Goal: Information Seeking & Learning: Find specific fact

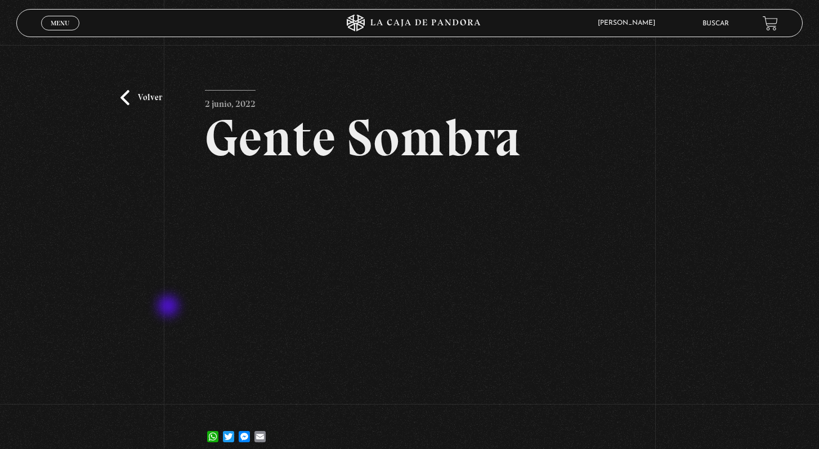
scroll to position [44, 0]
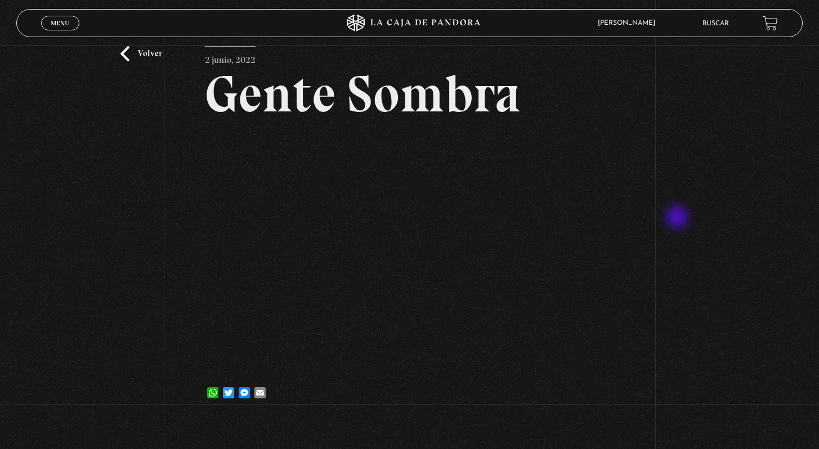
click at [684, 212] on div "Volver [DATE] Gente Sombra WhatsApp Twitter Messenger Email" at bounding box center [409, 210] width 819 height 418
click at [408, 448] on div "Menu Cerrar [PERSON_NAME] En vivos Pandora Centinelas Mi cuenta Salir [GEOGRAPH…" at bounding box center [409, 266] width 819 height 621
click at [723, 29] on li "Buscar" at bounding box center [715, 23] width 26 height 17
click at [723, 25] on link "Buscar" at bounding box center [715, 23] width 26 height 7
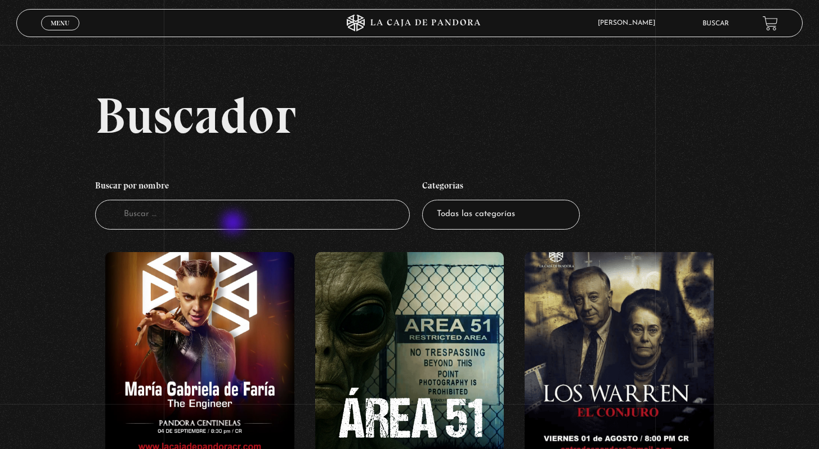
click at [234, 224] on input "Buscador" at bounding box center [252, 215] width 315 height 30
type input "la iluminada"
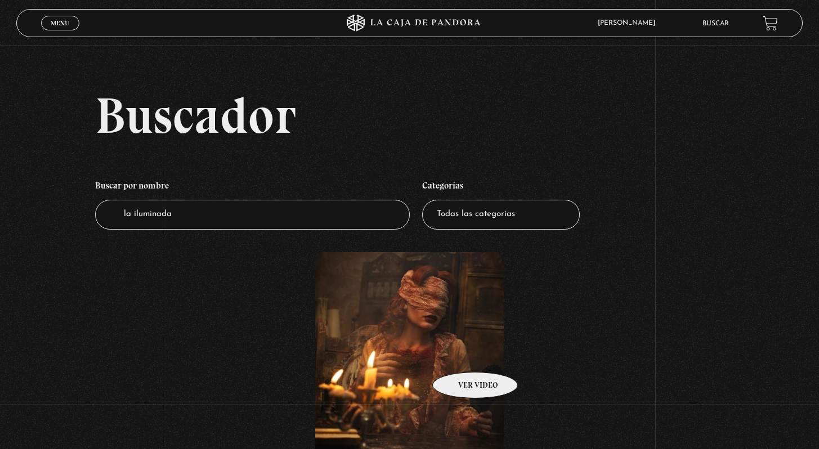
click at [460, 355] on figure at bounding box center [409, 353] width 189 height 203
